Goal: Information Seeking & Learning: Understand process/instructions

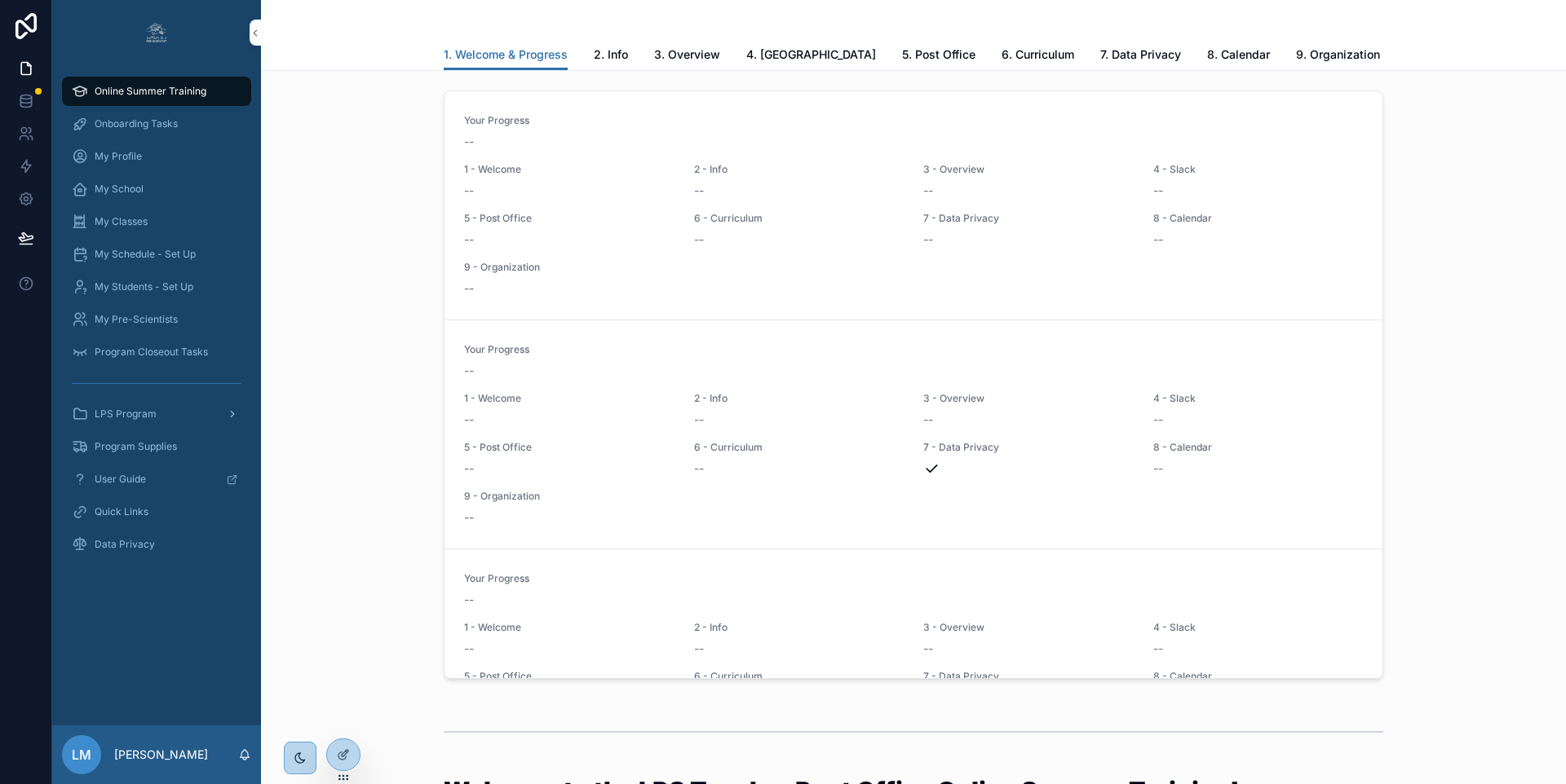
click at [96, 415] on span "LPS Program" at bounding box center [125, 414] width 62 height 13
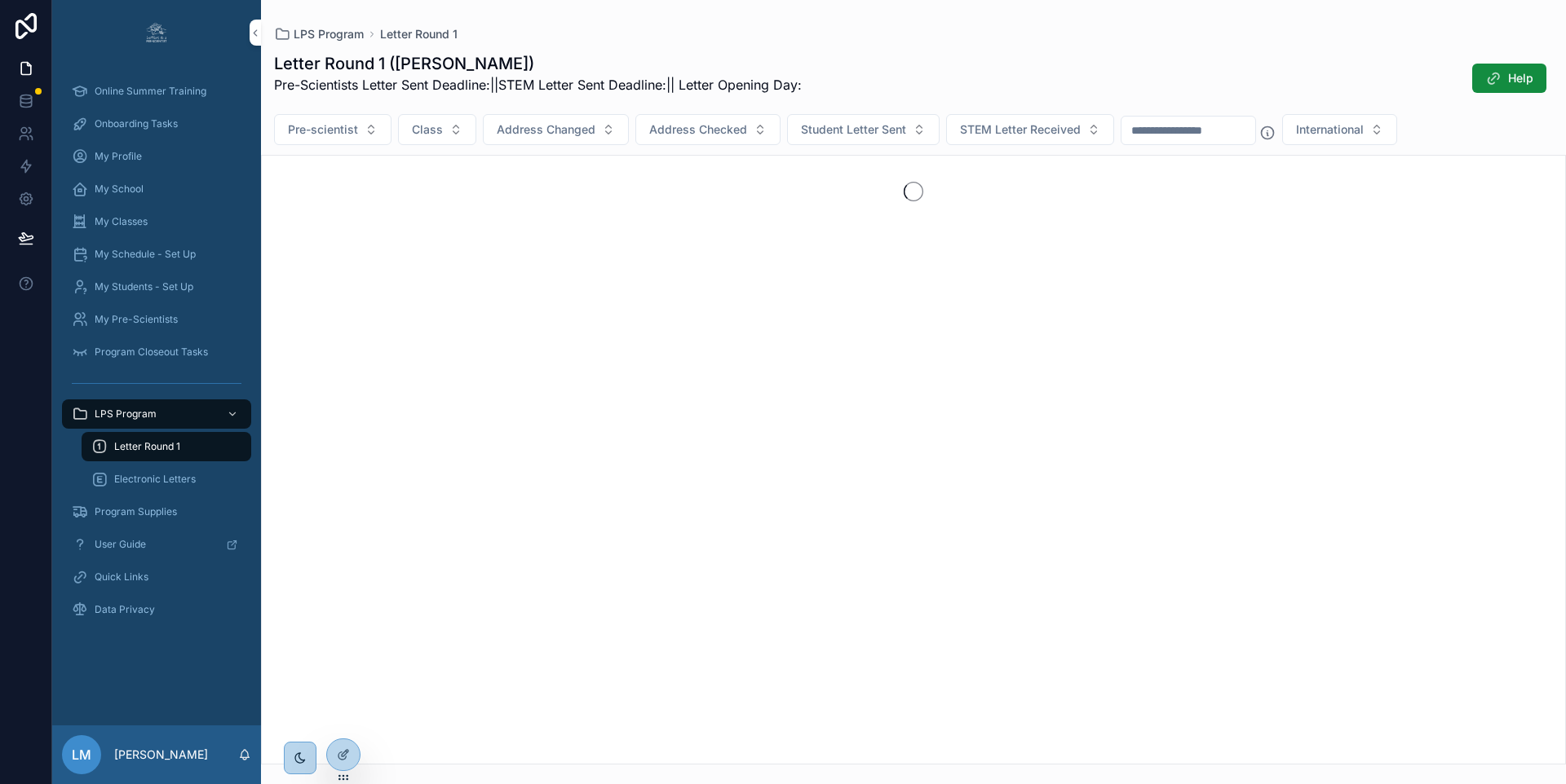
click at [157, 451] on span "Letter Round 1" at bounding box center [147, 446] width 66 height 13
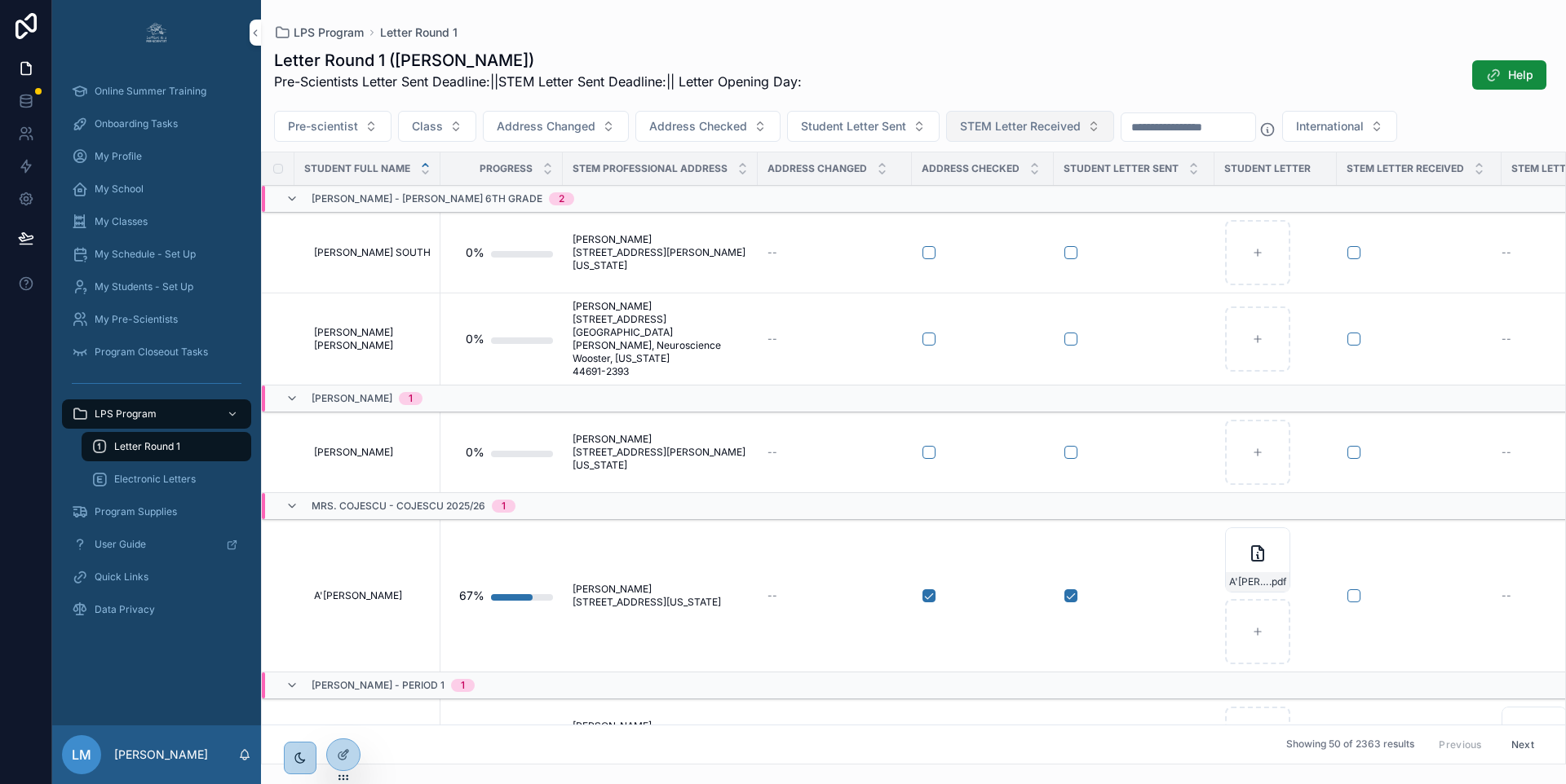
click at [1065, 132] on span "STEM Letter Received" at bounding box center [1020, 126] width 121 height 16
click at [1065, 126] on span "STEM Letter Received" at bounding box center [1020, 126] width 121 height 16
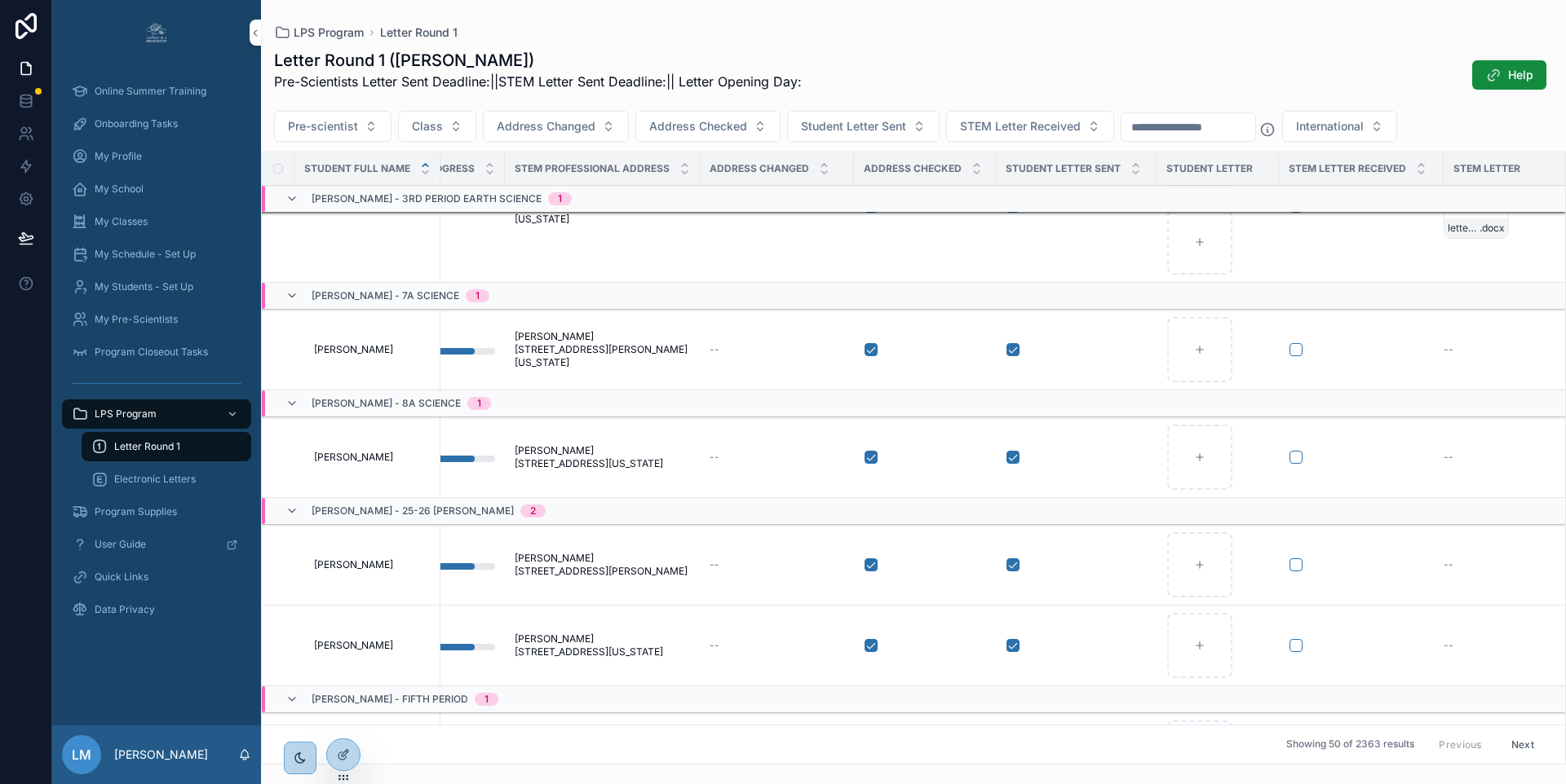
scroll to position [1863, 58]
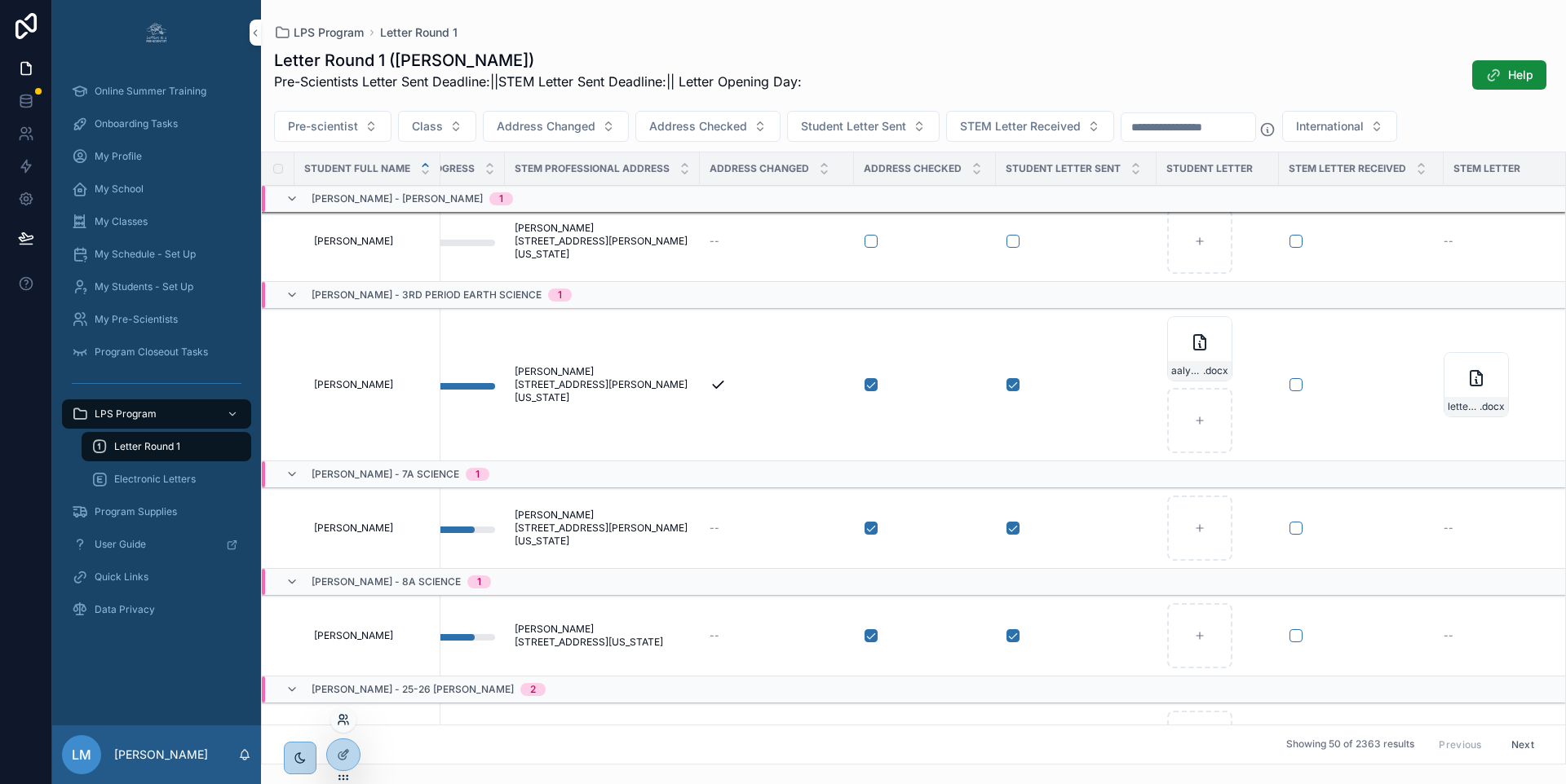
click at [343, 726] on icon at bounding box center [343, 719] width 13 height 13
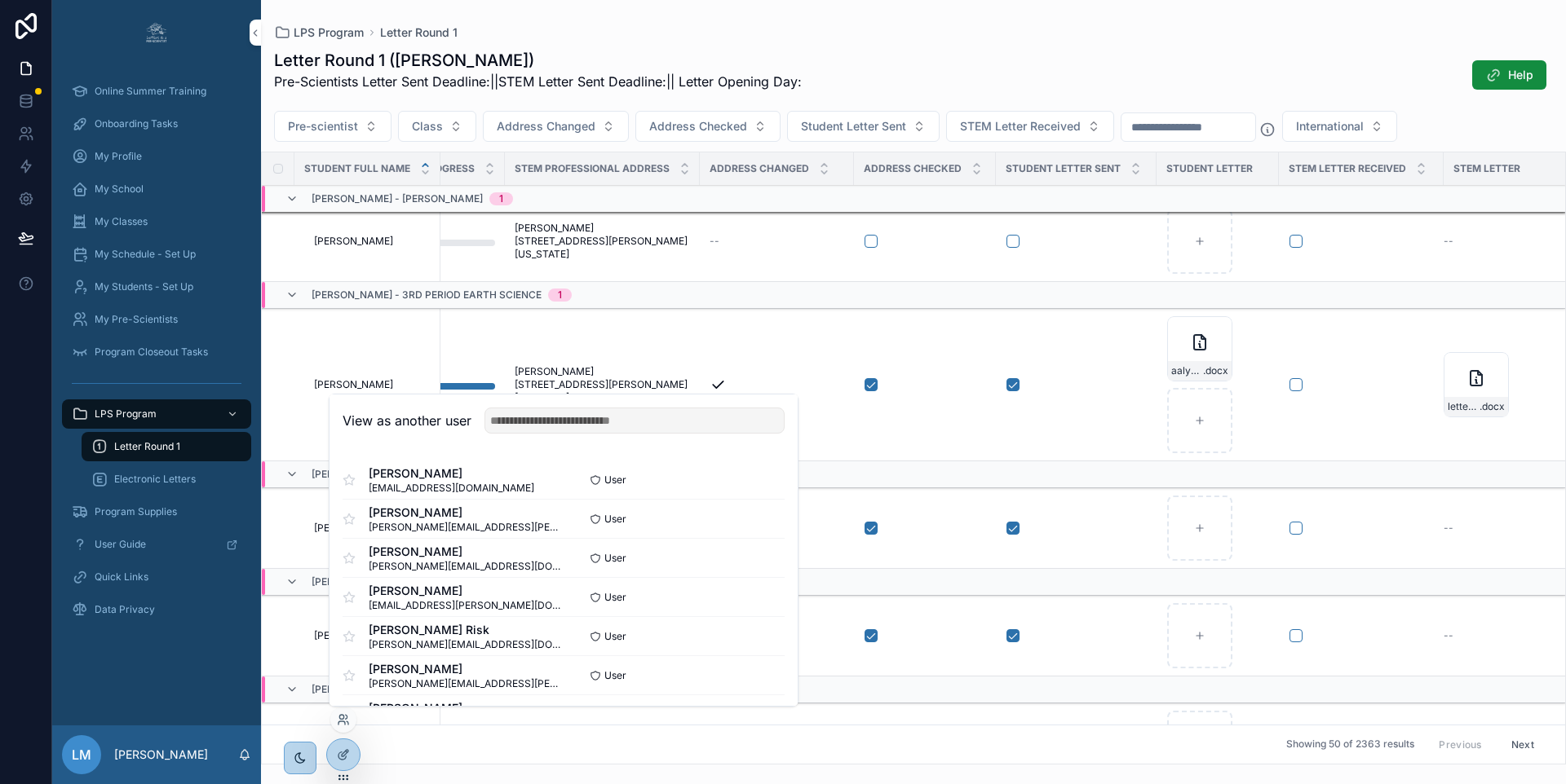
click at [586, 406] on div "View as another user" at bounding box center [563, 421] width 468 height 53
click at [586, 414] on input "text" at bounding box center [634, 421] width 300 height 26
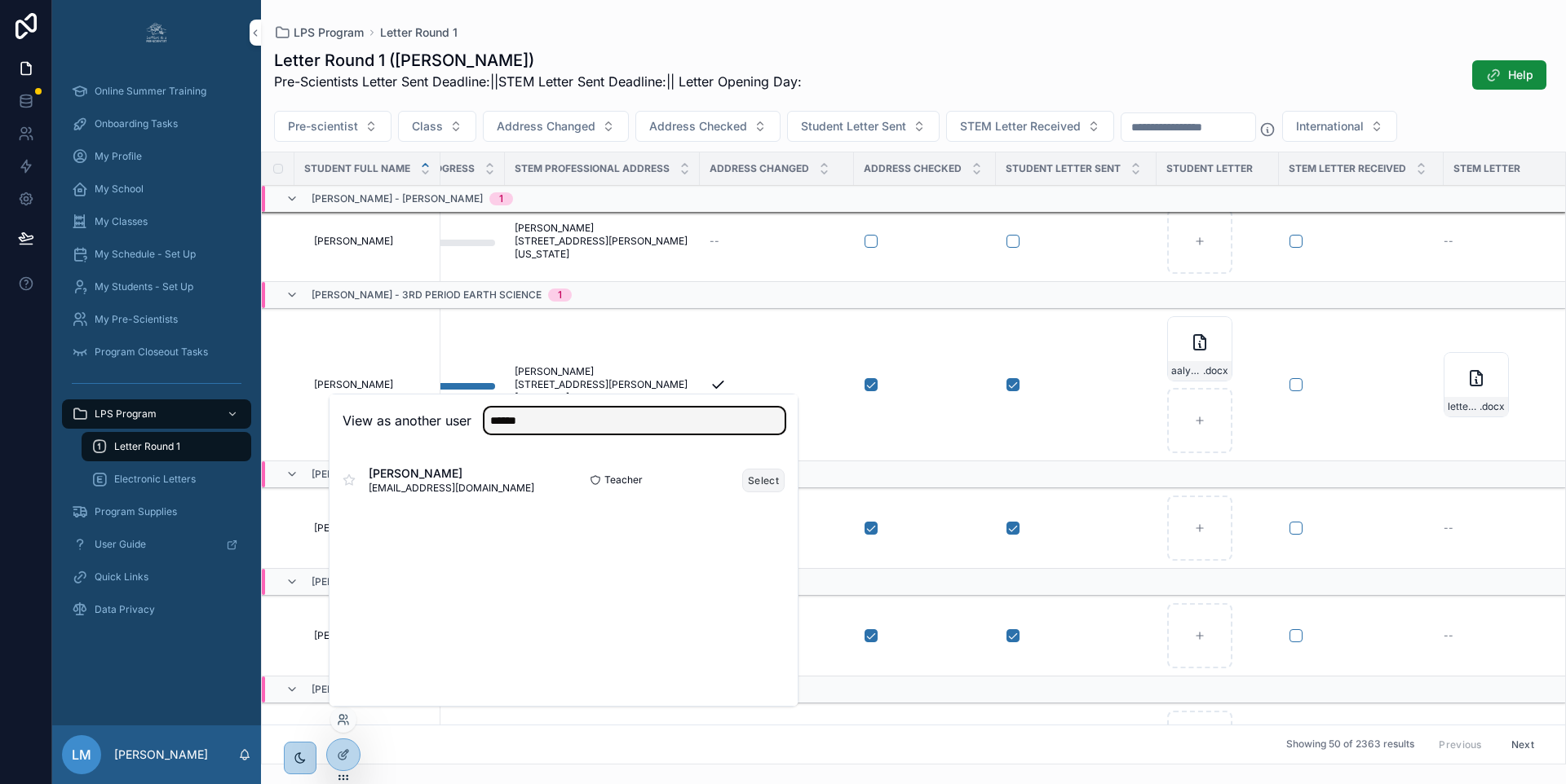
type input "******"
click at [767, 480] on button "Select" at bounding box center [763, 481] width 42 height 24
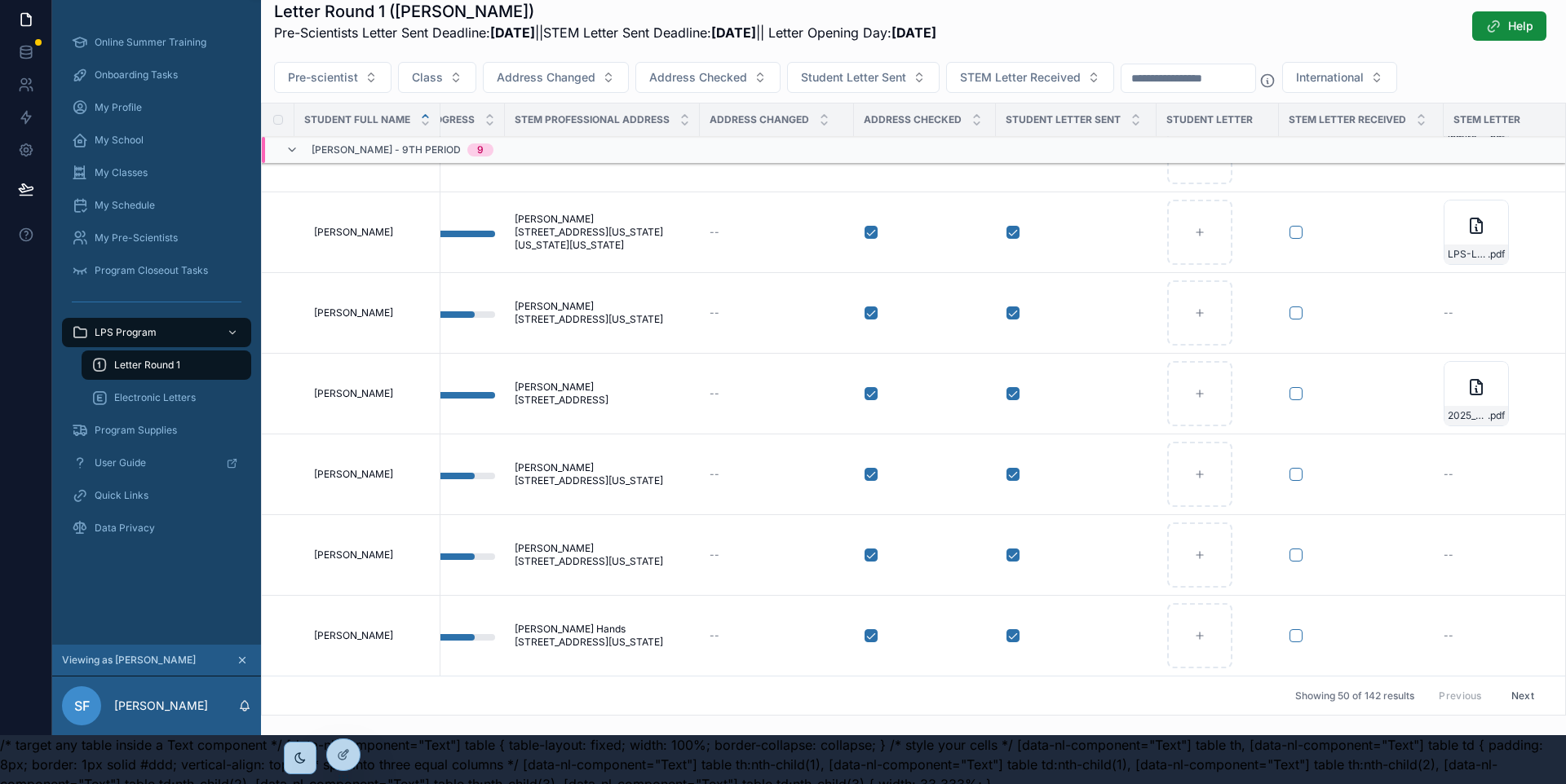
scroll to position [58, 0]
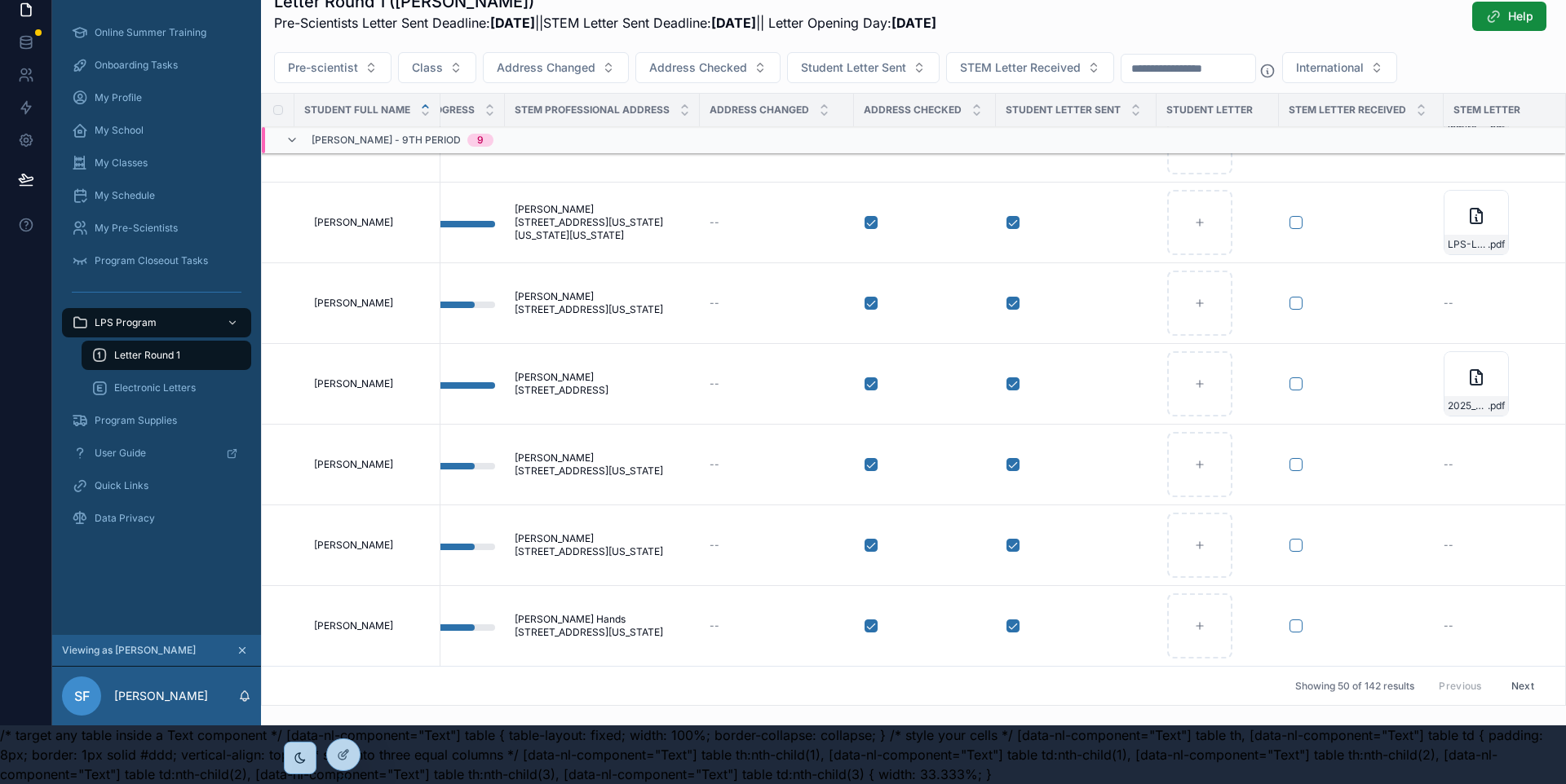
click at [1531, 685] on button "Next" at bounding box center [1522, 685] width 45 height 25
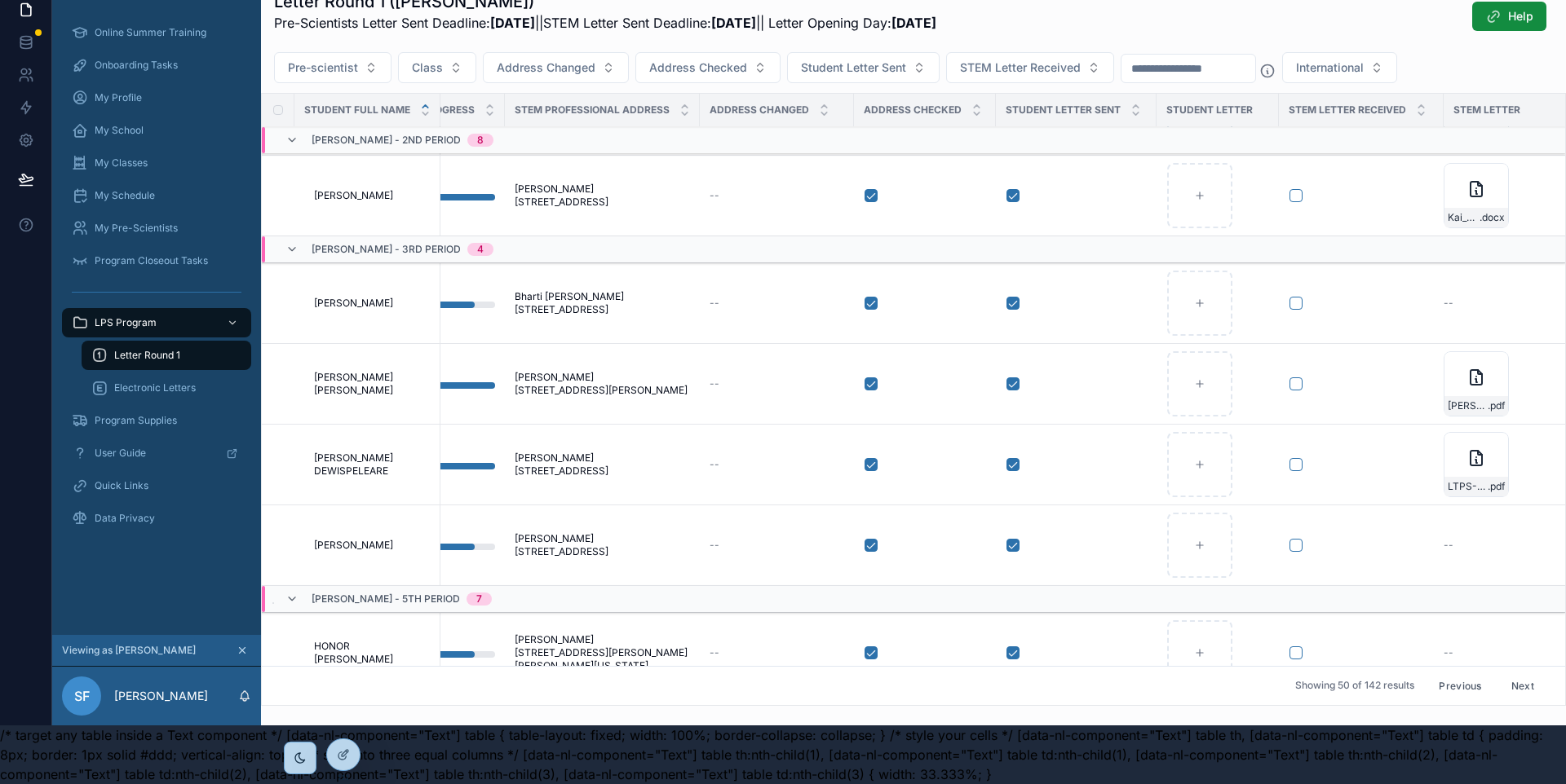
scroll to position [1587, 58]
